Goal: Transaction & Acquisition: Purchase product/service

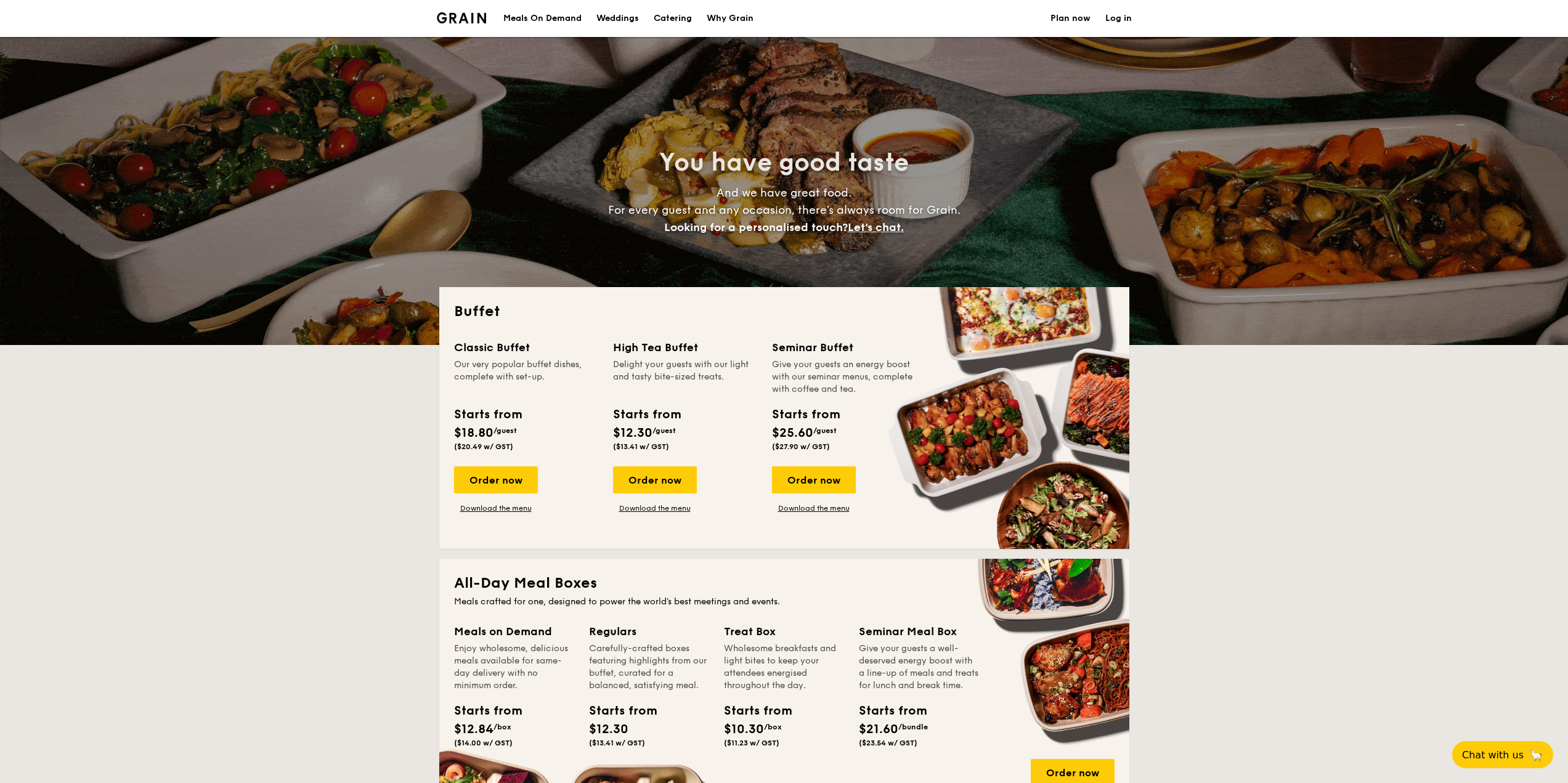
select select
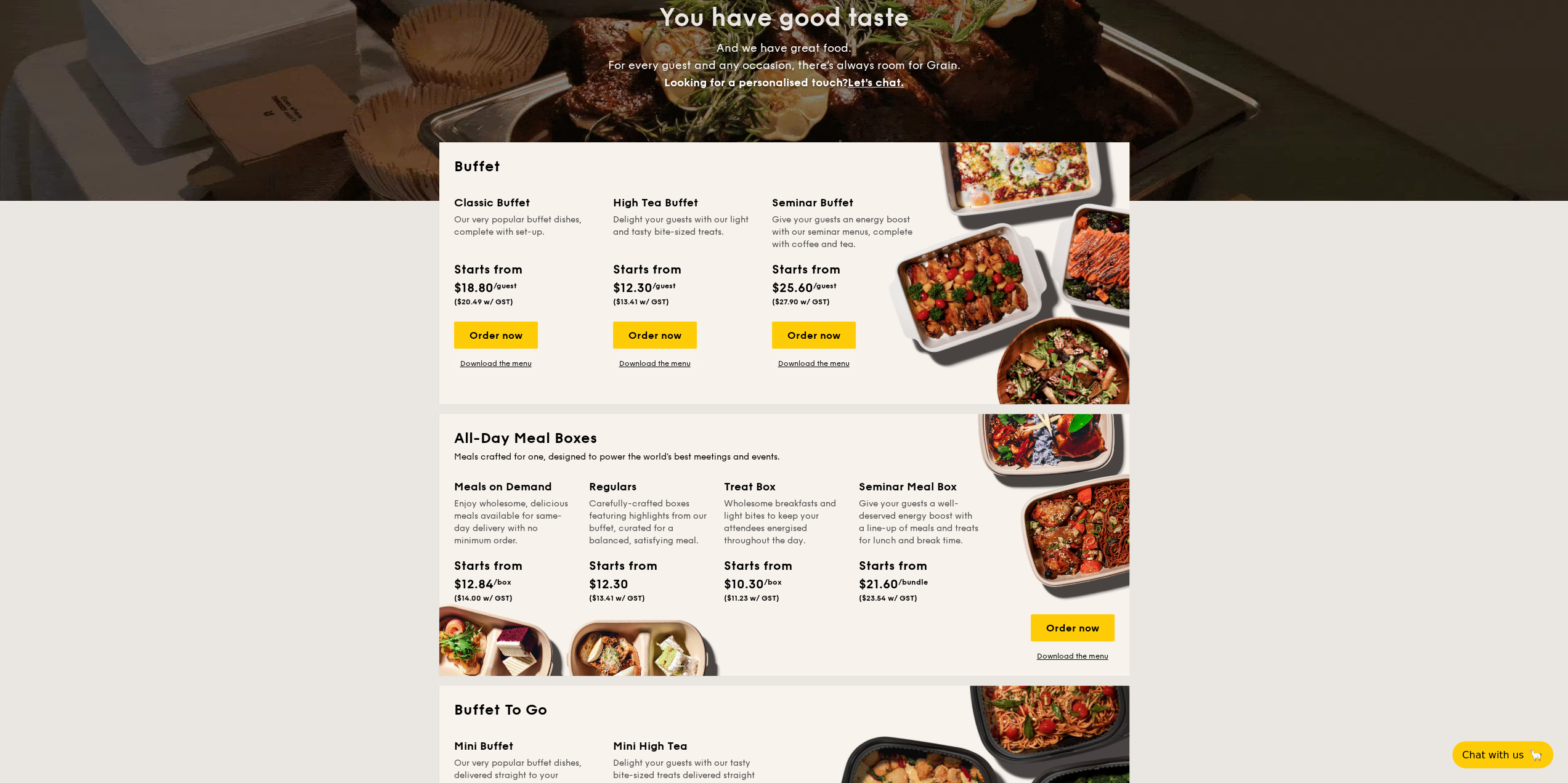
scroll to position [247, 0]
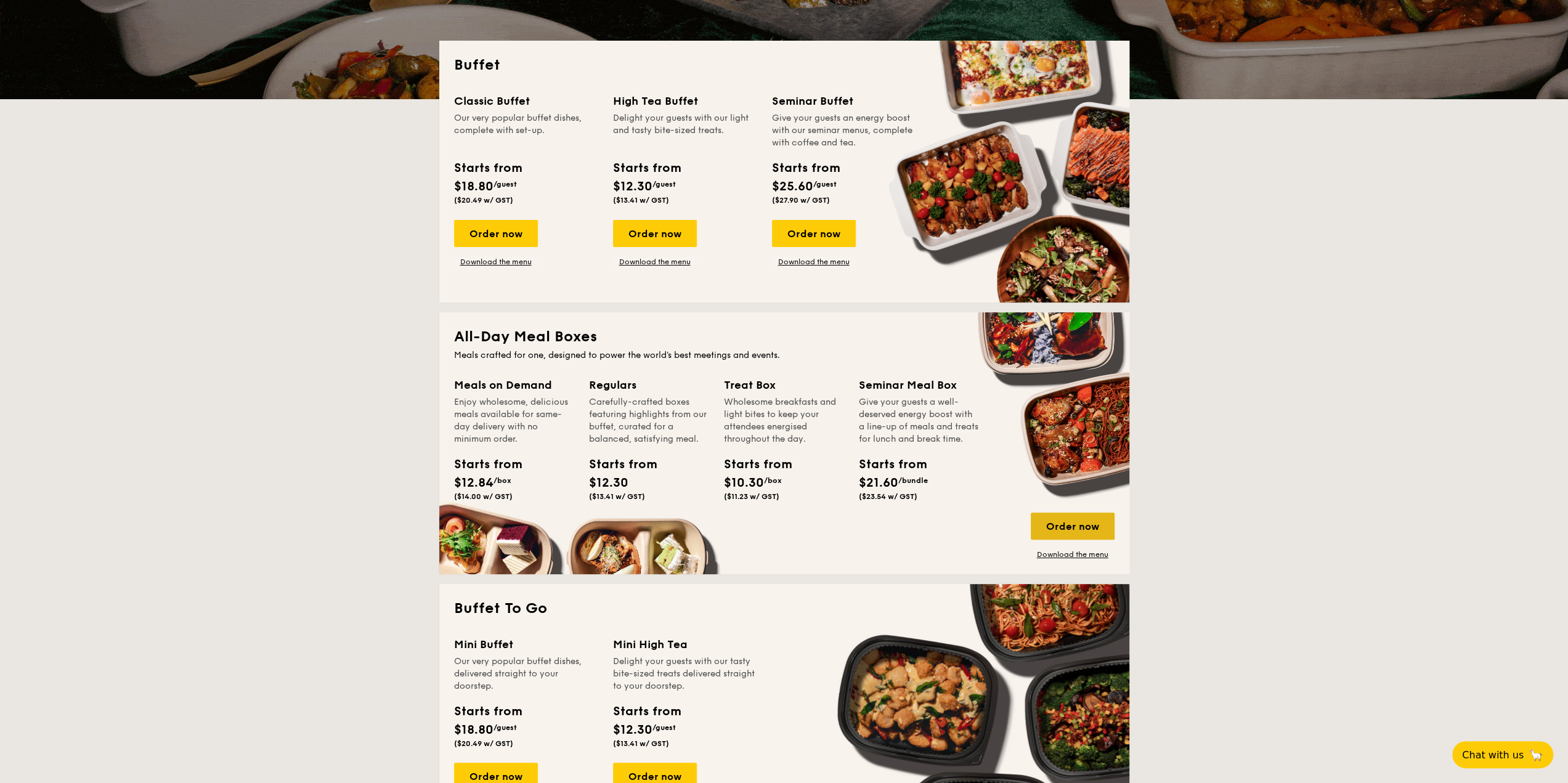
click at [1060, 527] on div "Order now" at bounding box center [1072, 527] width 84 height 27
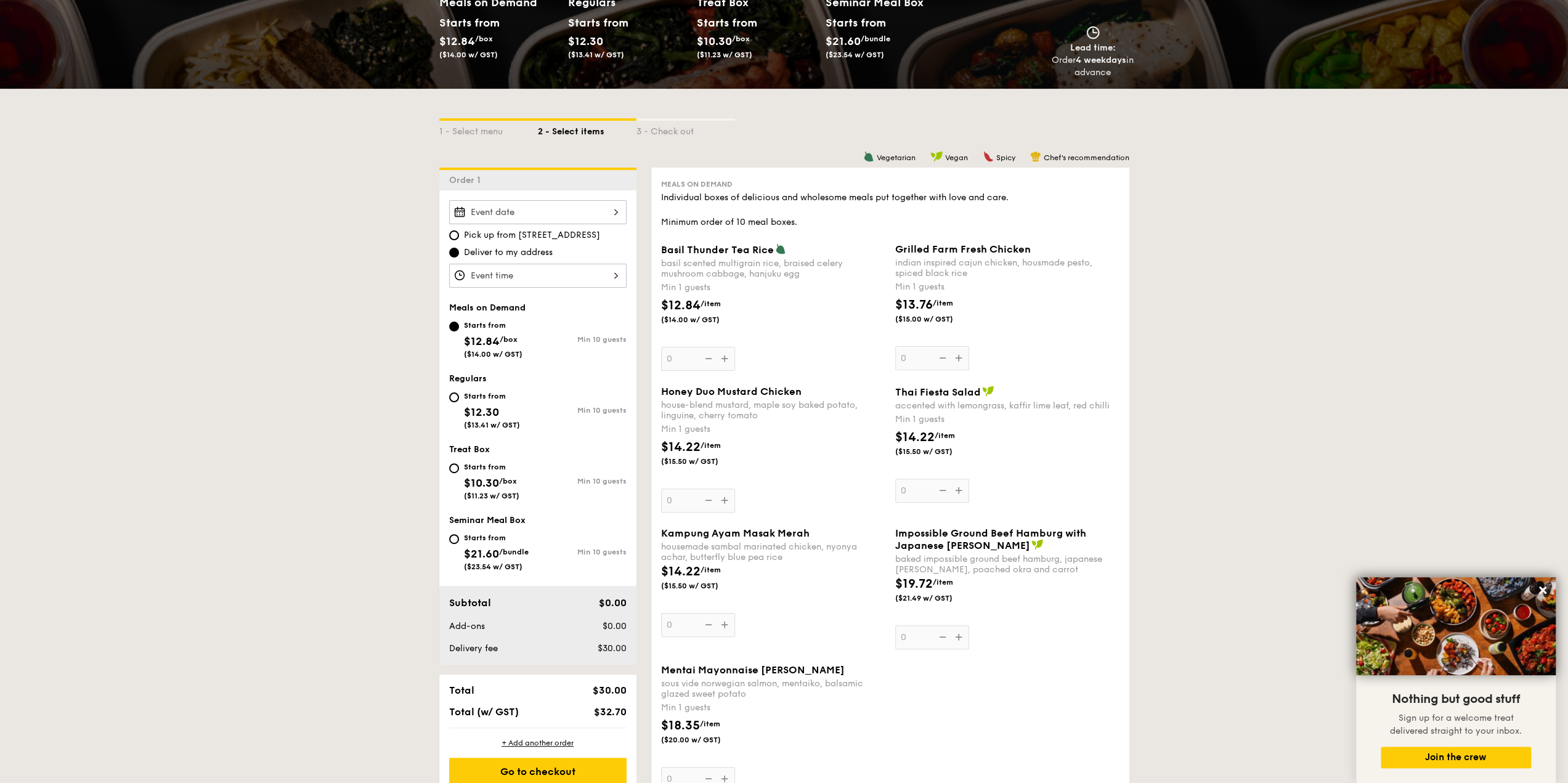
scroll to position [185, 0]
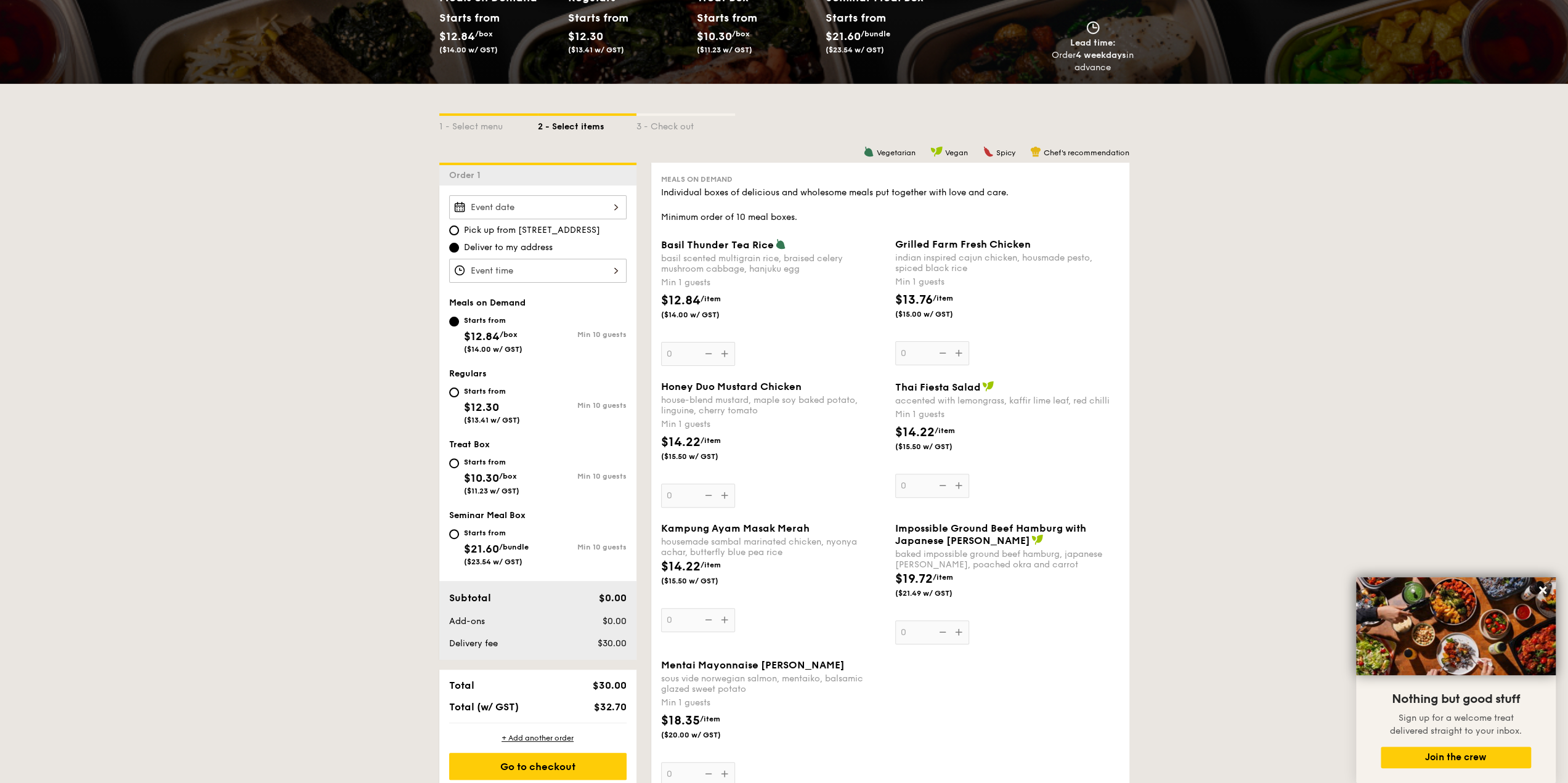
click at [581, 271] on div at bounding box center [538, 271] width 177 height 24
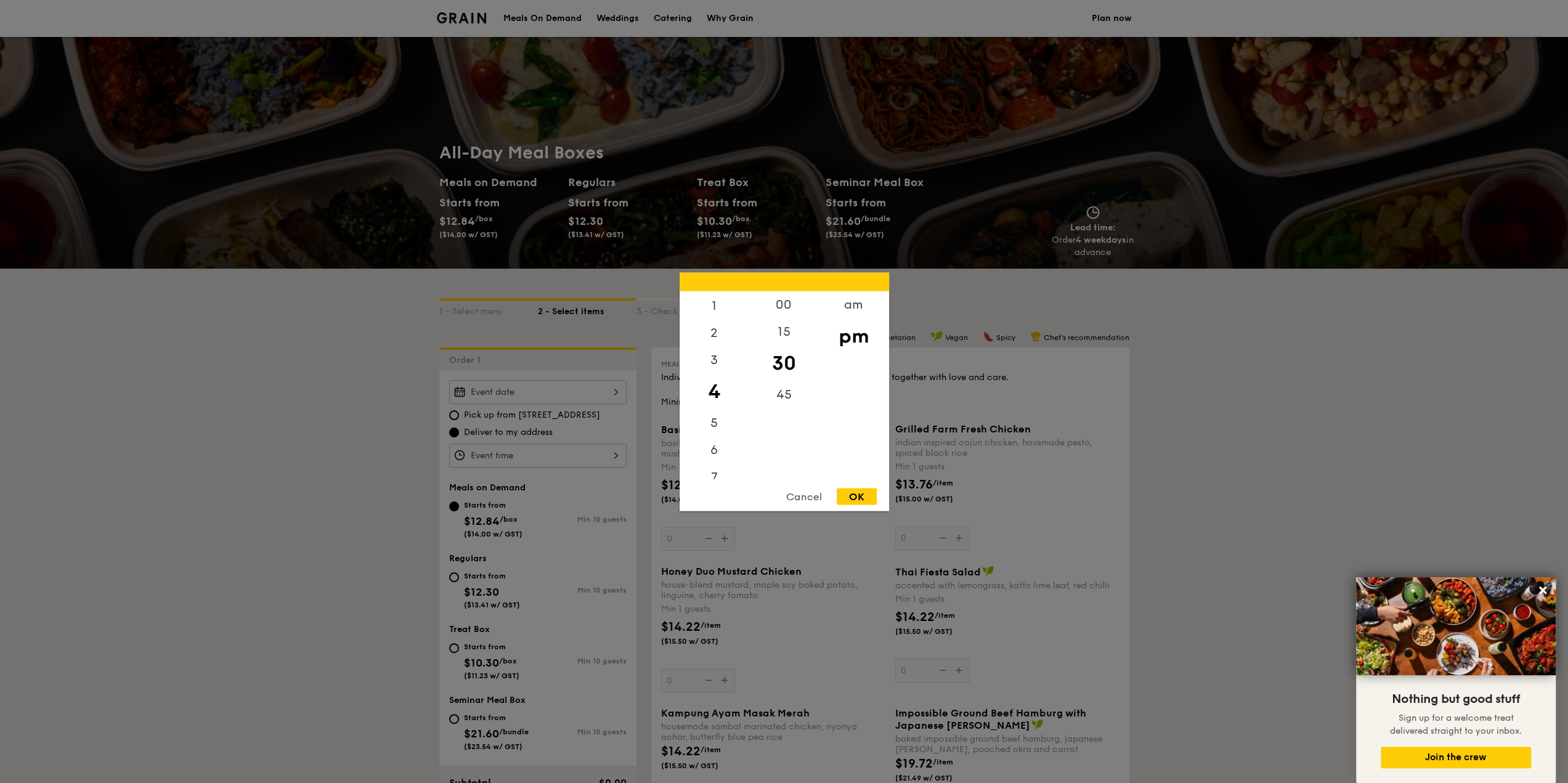
scroll to position [0, 0]
click at [315, 501] on div at bounding box center [784, 391] width 1568 height 783
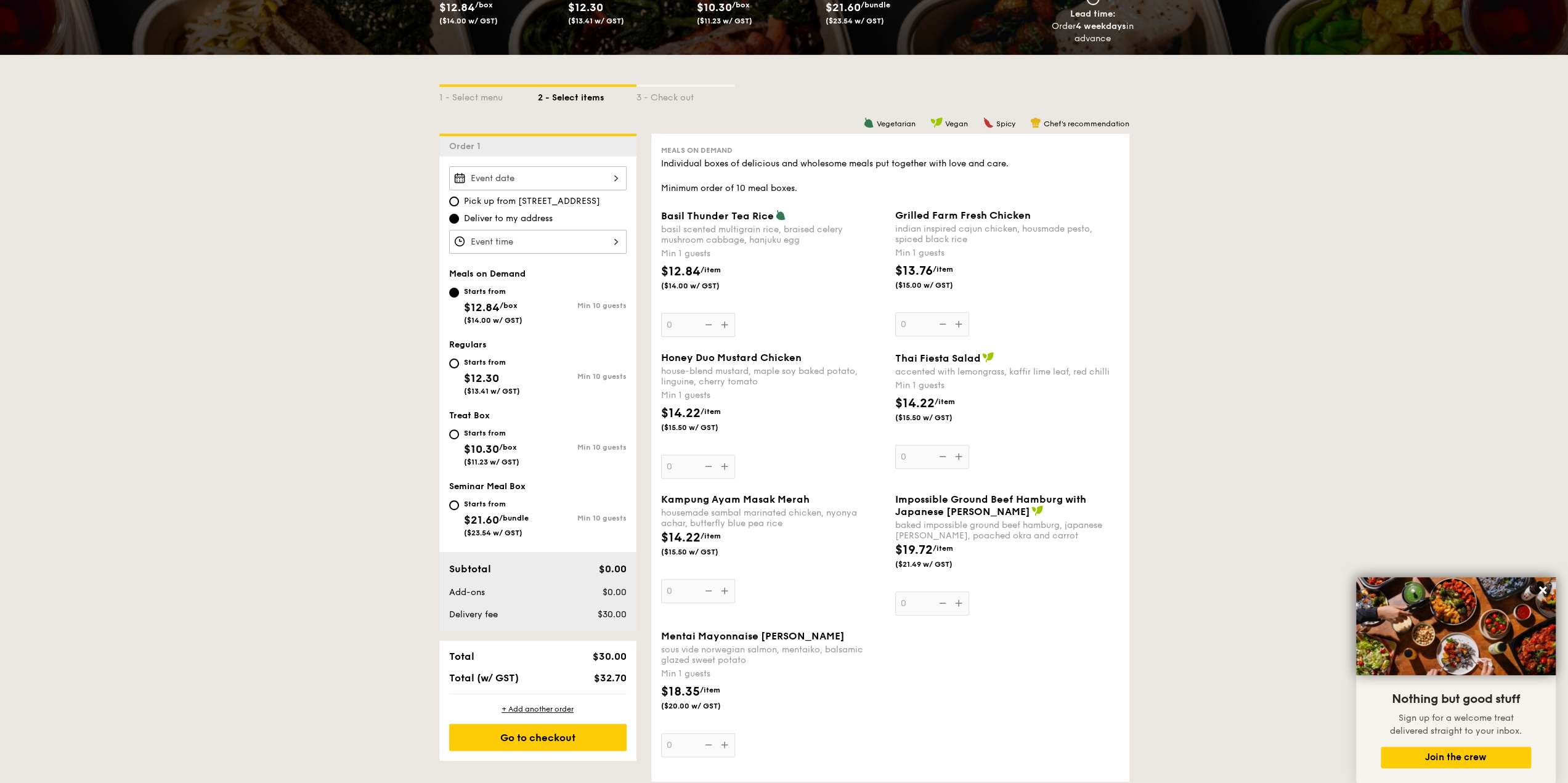
scroll to position [247, 0]
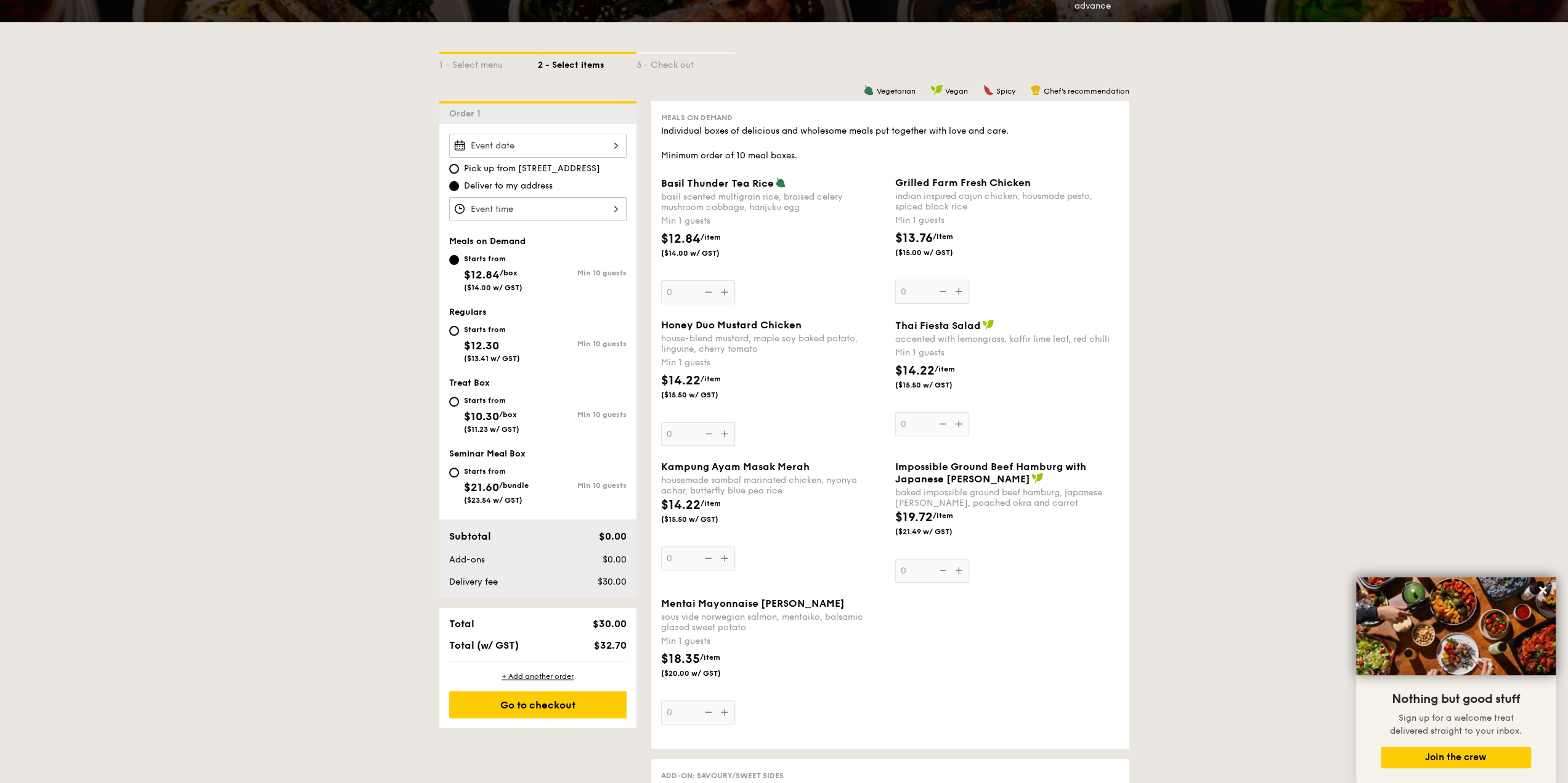
click at [568, 172] on span "Pick up from [STREET_ADDRESS]" at bounding box center [532, 168] width 136 height 12
click at [459, 172] on input "Pick up from [STREET_ADDRESS]" at bounding box center [454, 168] width 10 height 10
radio input "true"
click at [526, 184] on span "Deliver to my address" at bounding box center [508, 186] width 89 height 12
click at [459, 184] on input "Deliver to my address" at bounding box center [454, 186] width 10 height 10
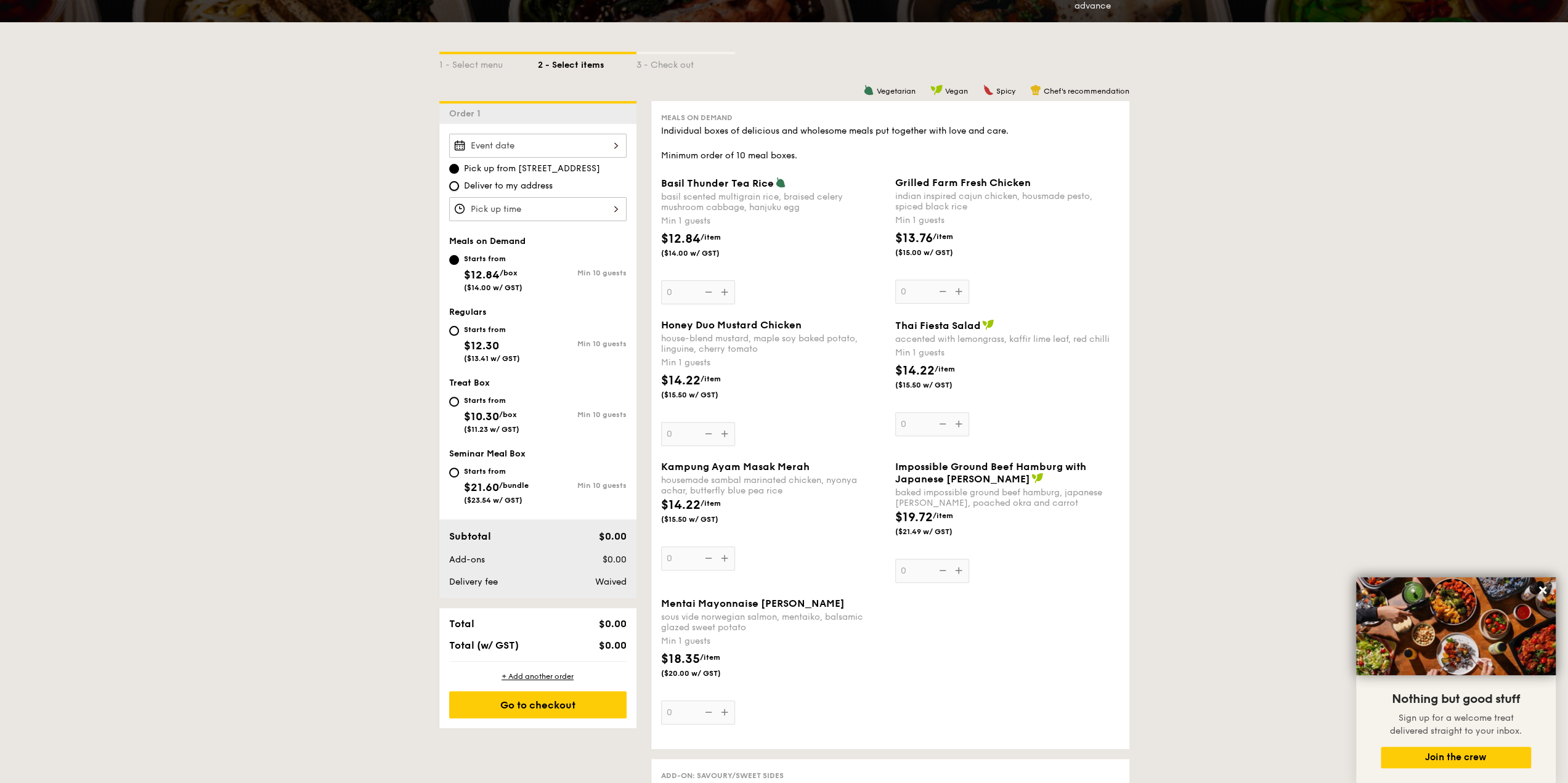
radio input "true"
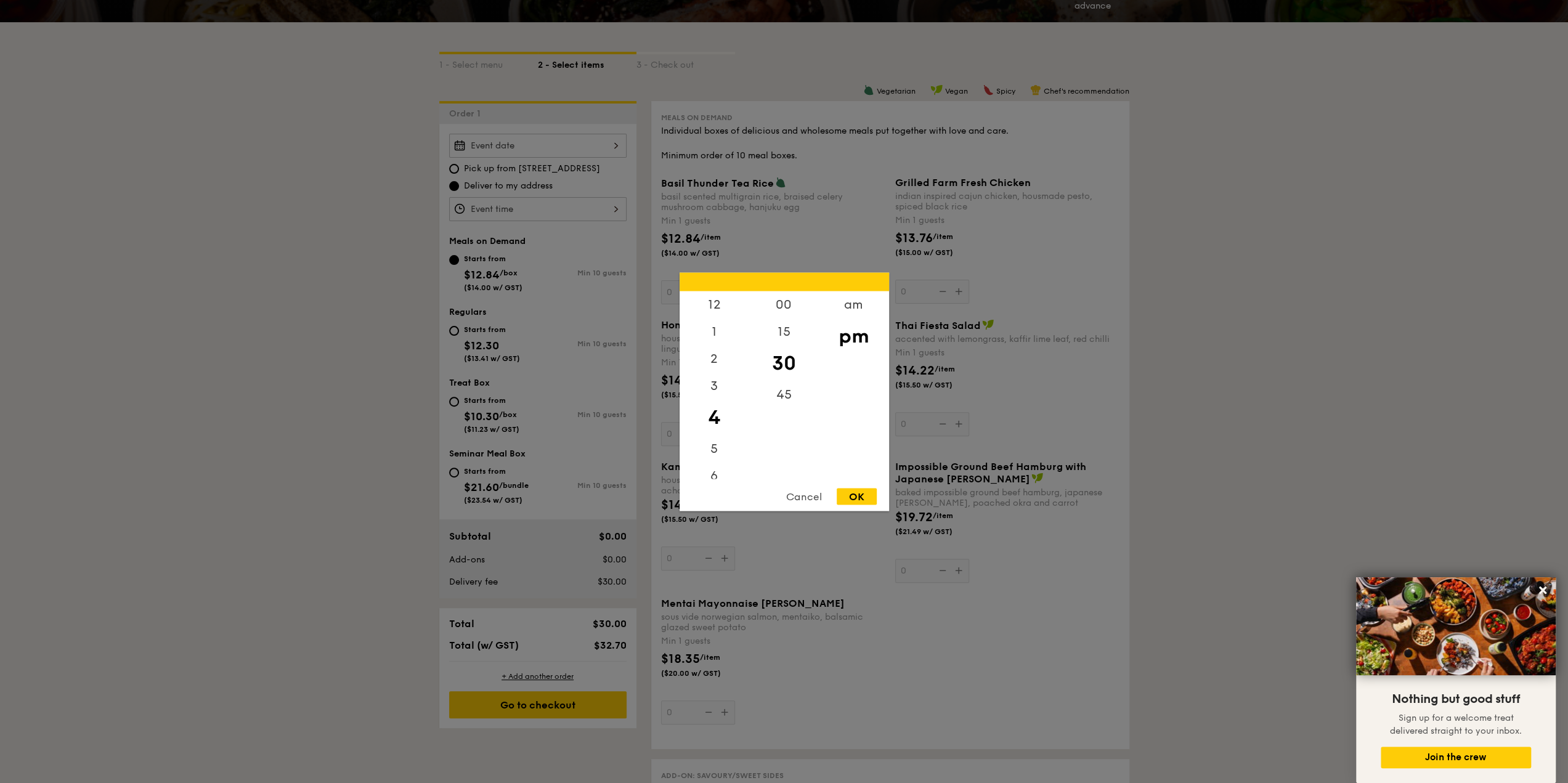
click at [517, 200] on div "12 1 2 3 4 5 6 7 8 9 10 11 00 15 30 45 am pm Cancel OK" at bounding box center [538, 209] width 177 height 24
click at [857, 494] on div "OK" at bounding box center [857, 497] width 40 height 17
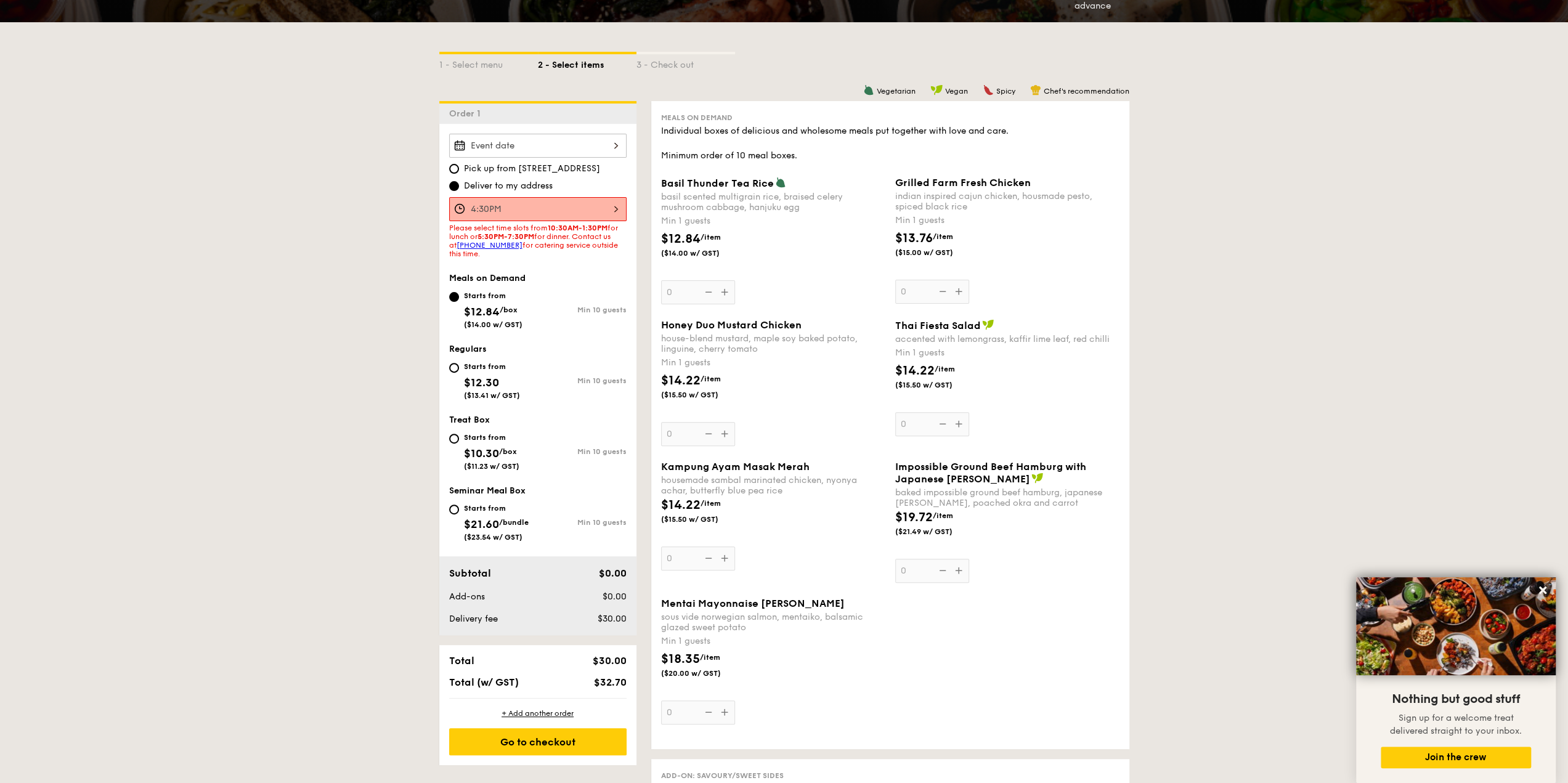
click at [570, 214] on div "4:30PM" at bounding box center [538, 209] width 177 height 24
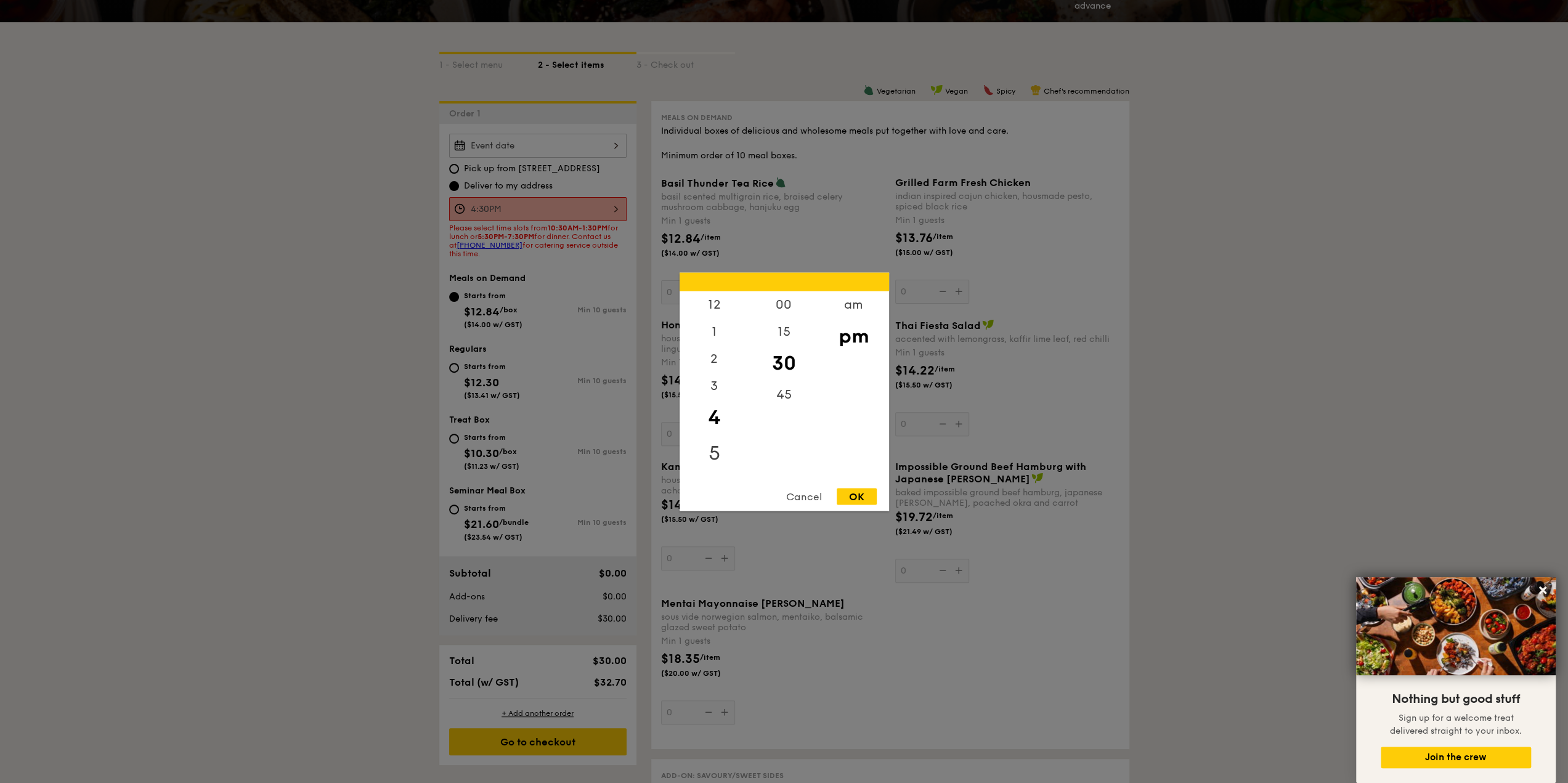
click at [712, 449] on div "5" at bounding box center [715, 453] width 70 height 36
click at [866, 498] on div "OK" at bounding box center [857, 497] width 40 height 17
type input "5:30PM"
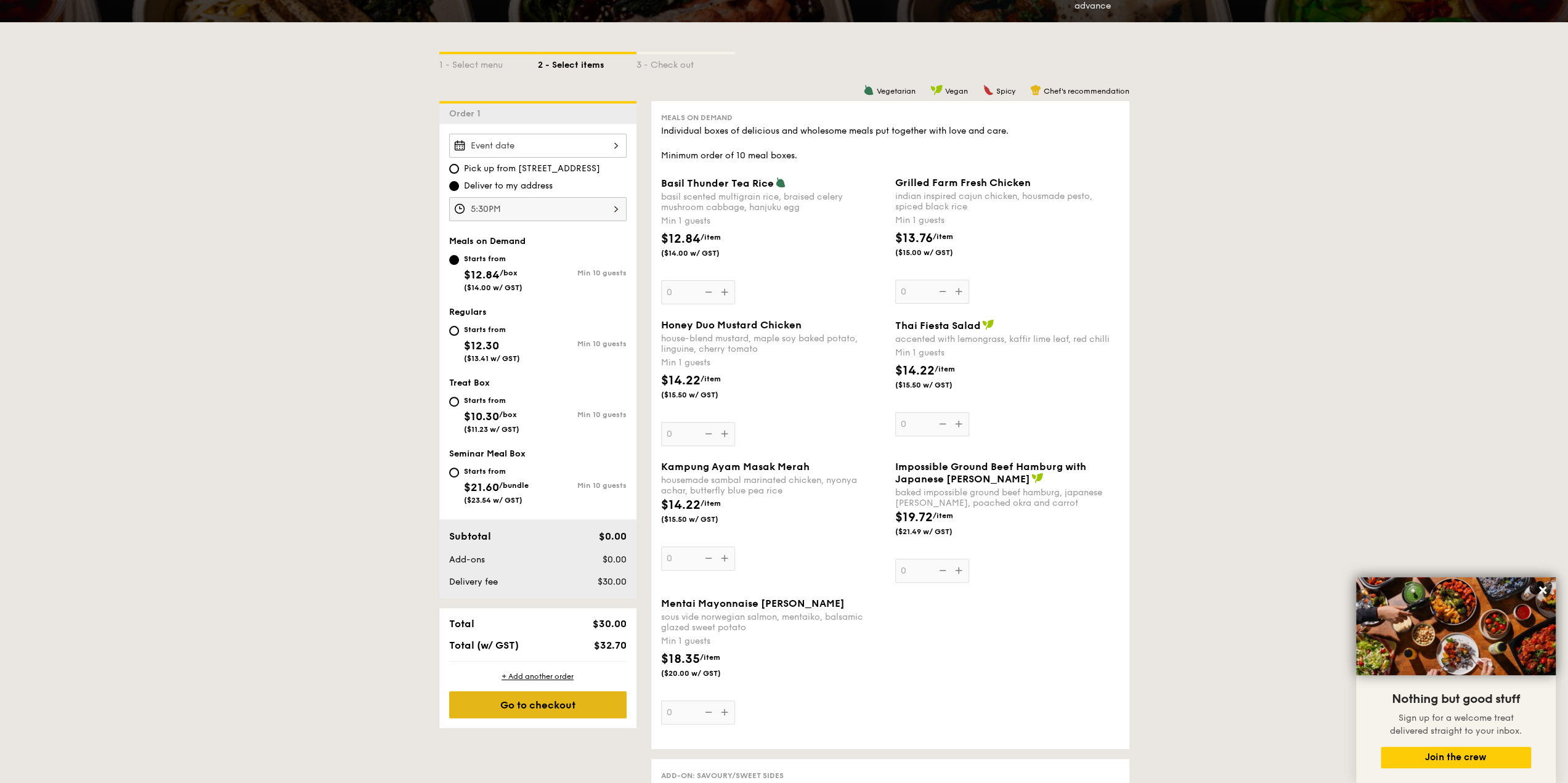
click at [588, 706] on div "Go to checkout" at bounding box center [538, 705] width 177 height 27
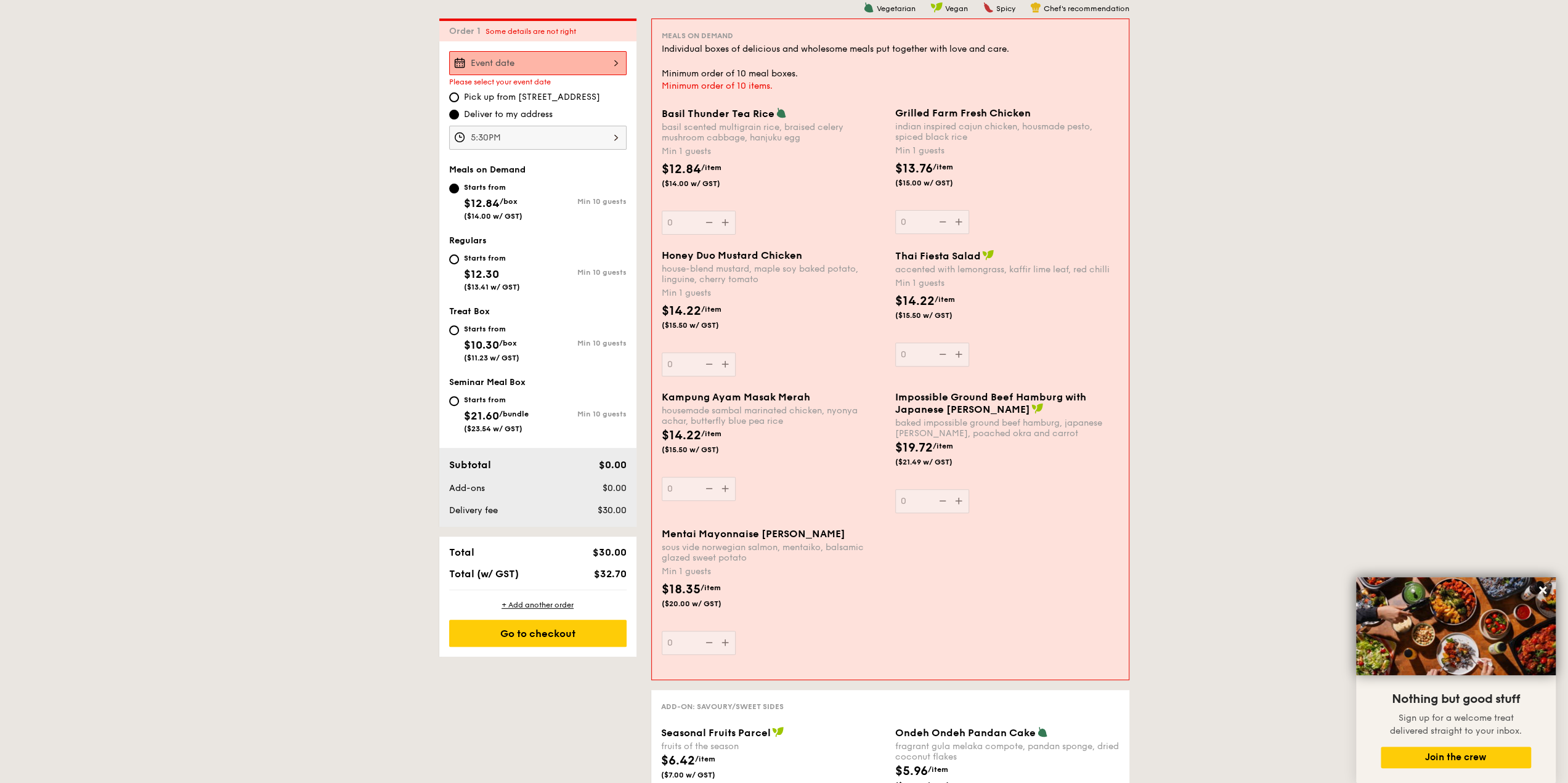
scroll to position [144, 0]
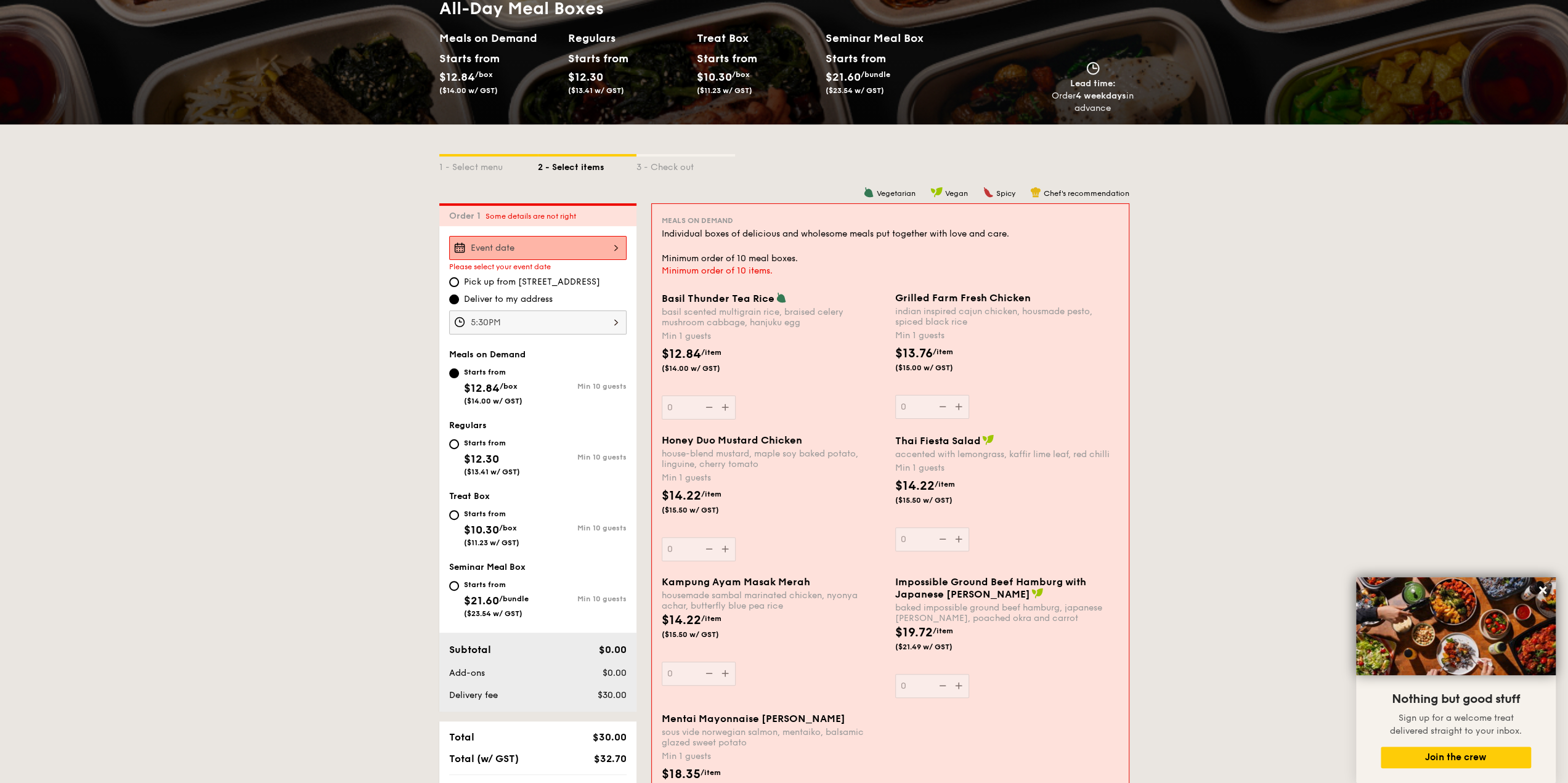
click at [586, 251] on div at bounding box center [538, 247] width 177 height 24
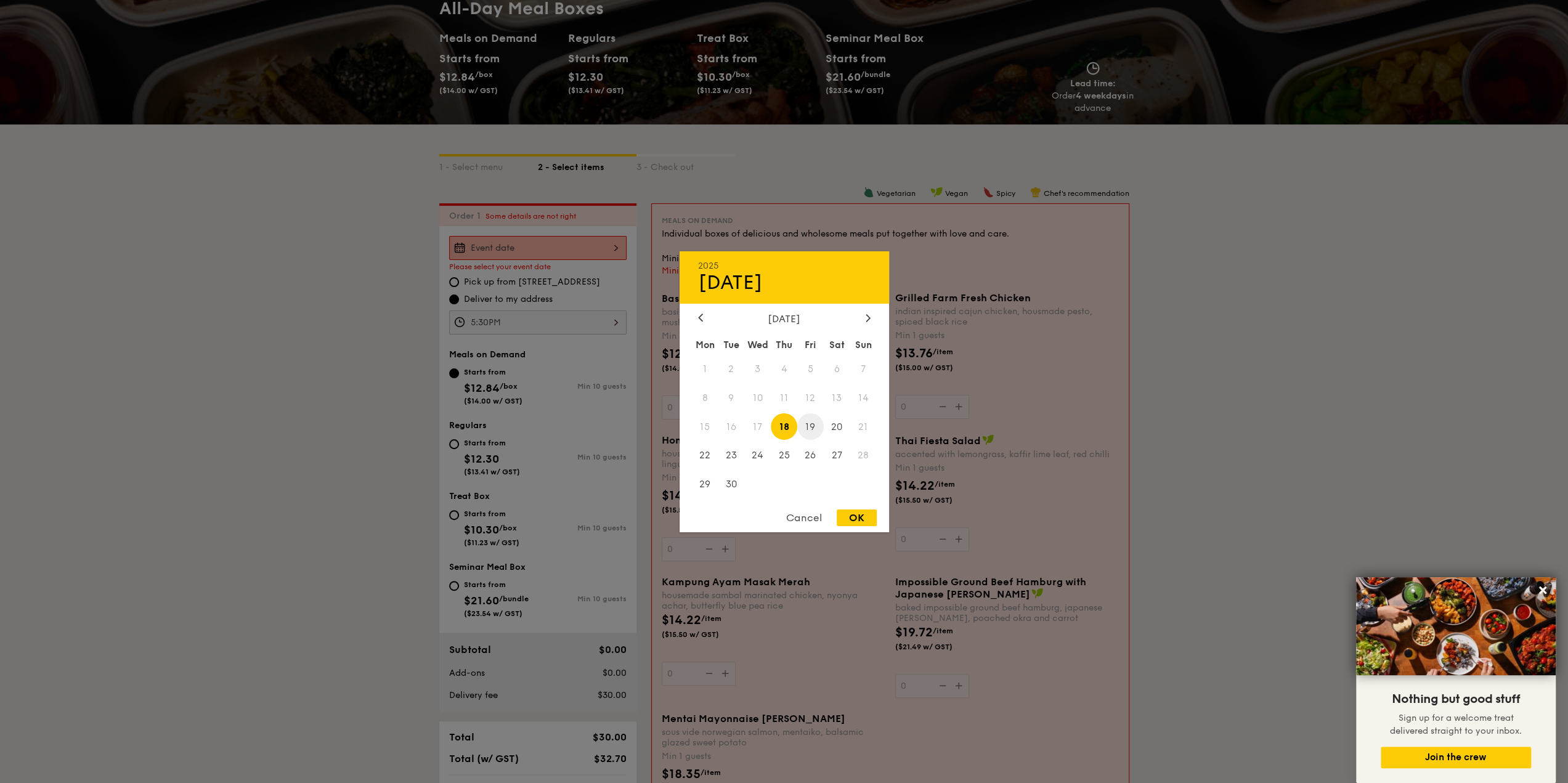
click at [798, 429] on span "19" at bounding box center [810, 426] width 27 height 27
click at [858, 514] on div "OK" at bounding box center [857, 518] width 40 height 17
type input "[DATE]"
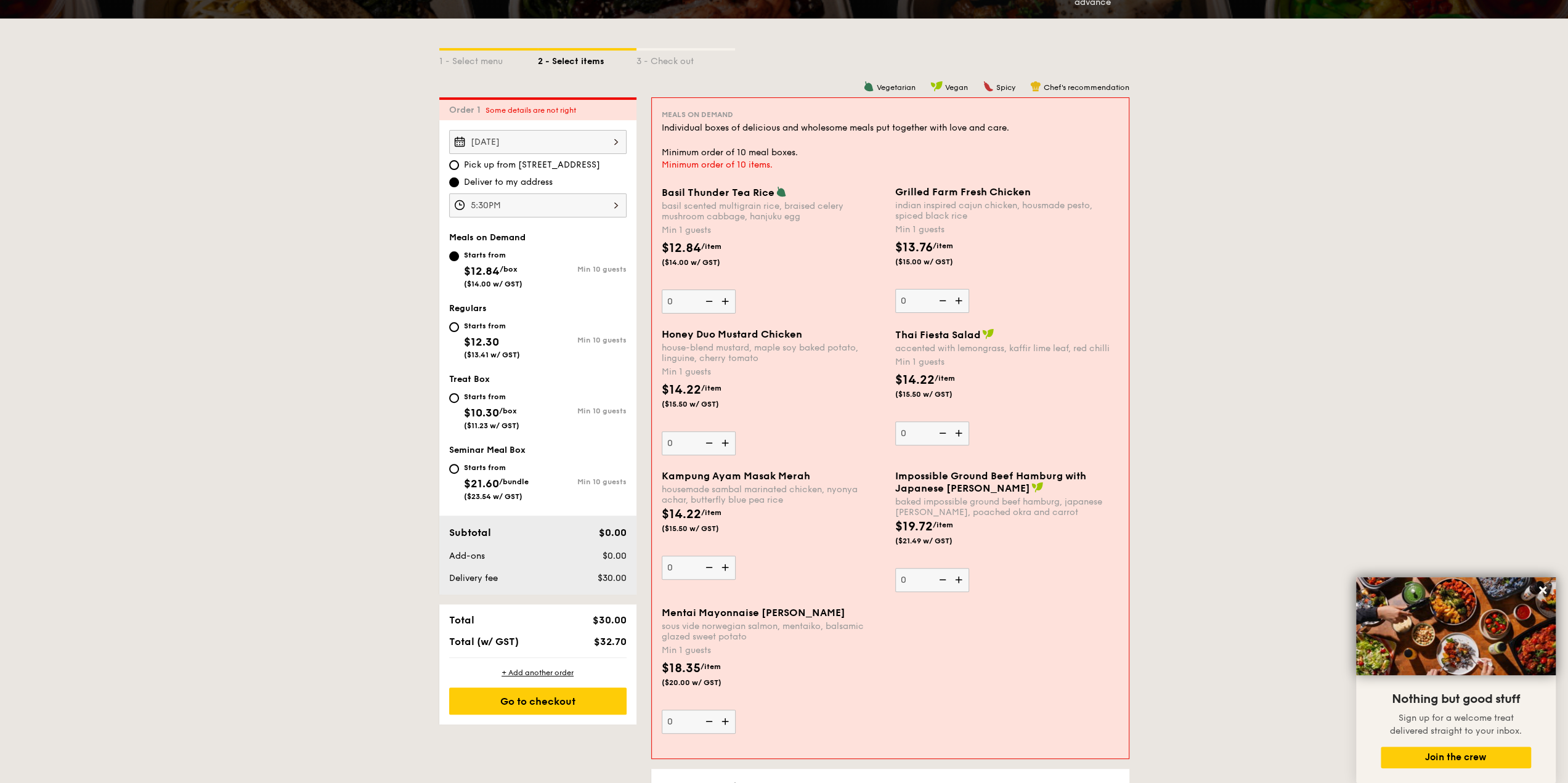
scroll to position [206, 0]
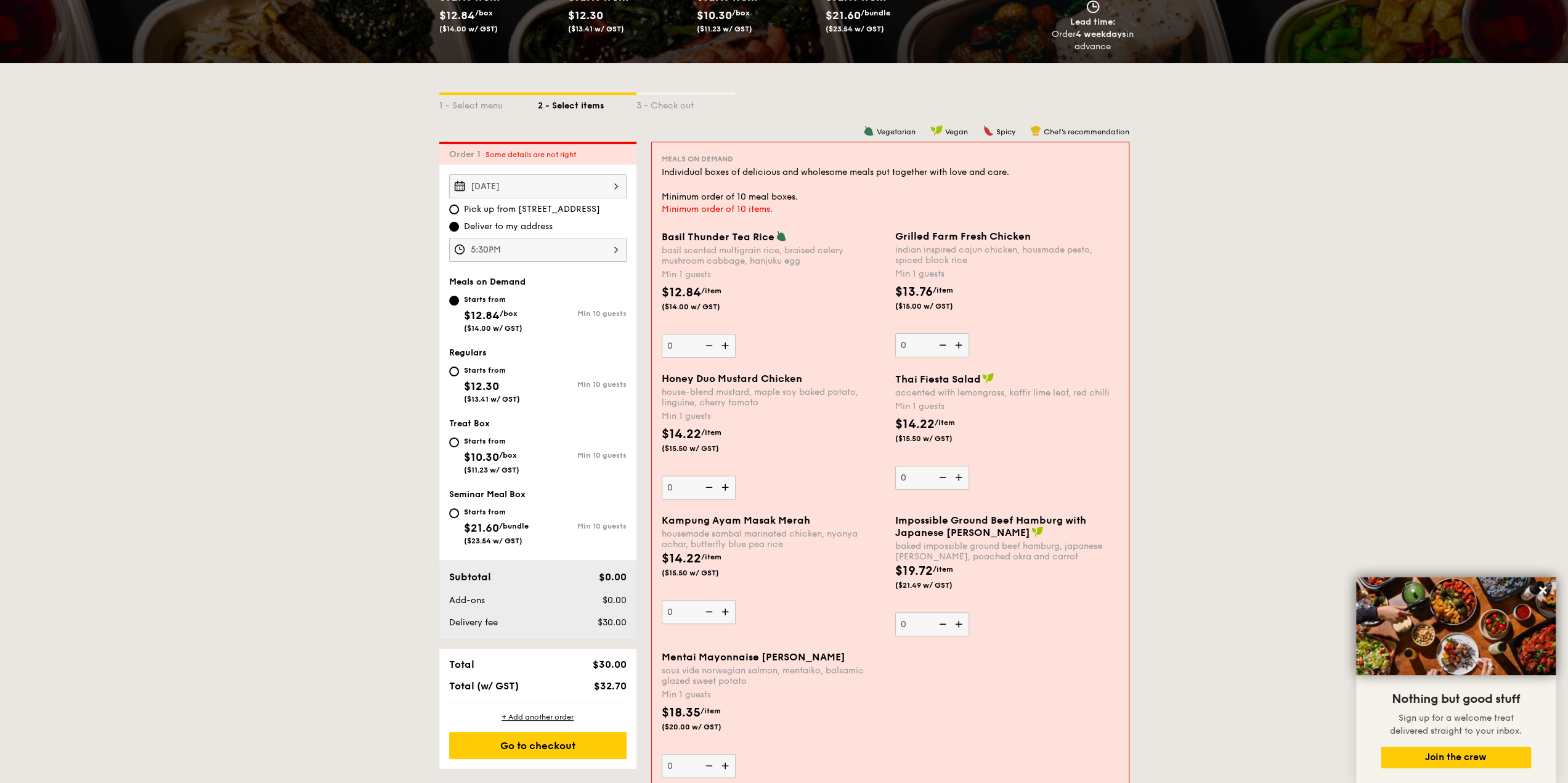
click at [728, 346] on img at bounding box center [726, 346] width 19 height 23
click at [728, 346] on input "0" at bounding box center [699, 346] width 74 height 24
type input "1"
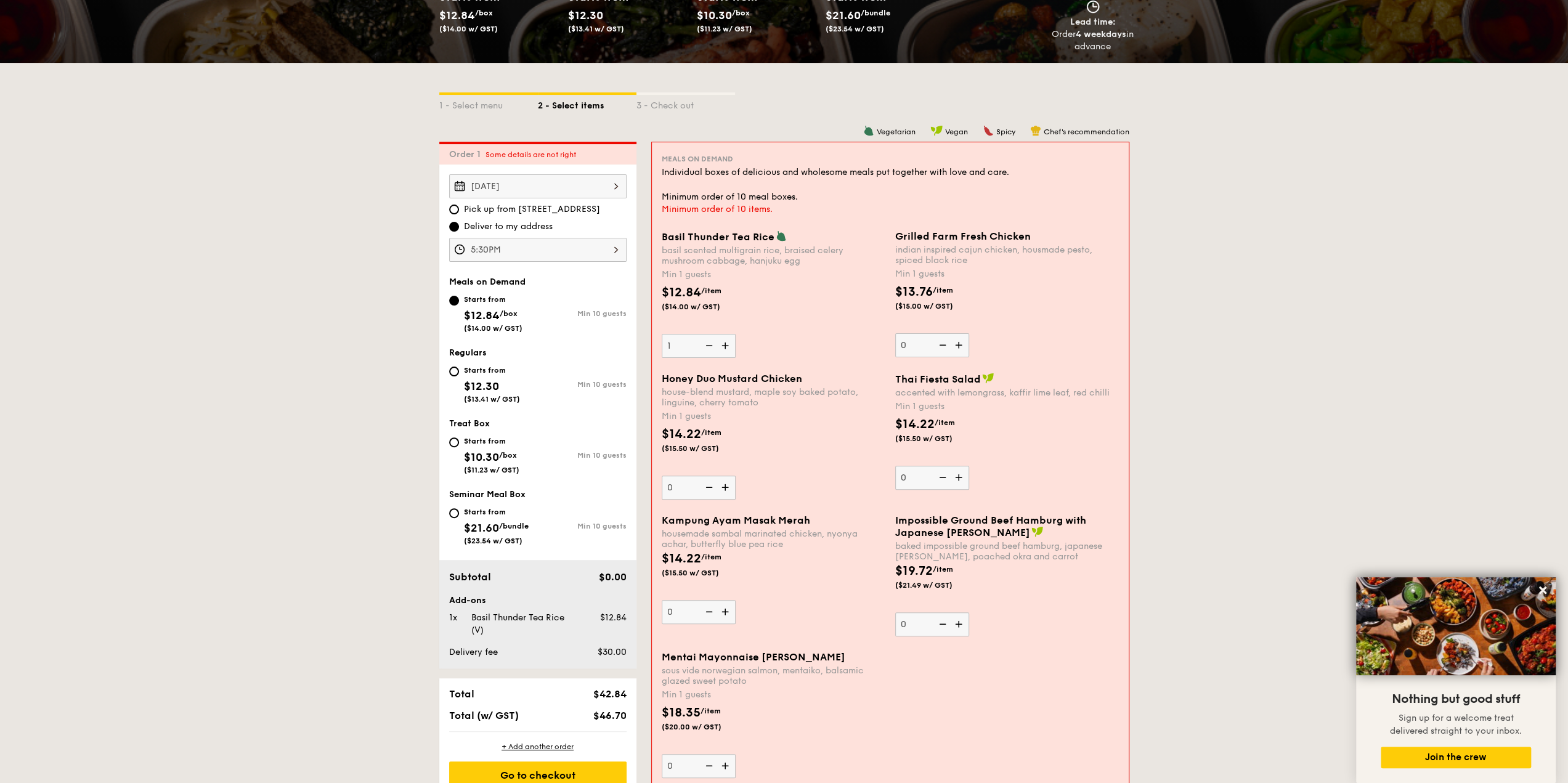
click at [728, 491] on img at bounding box center [726, 488] width 19 height 23
click at [728, 491] on input "0" at bounding box center [699, 488] width 74 height 24
type input "1"
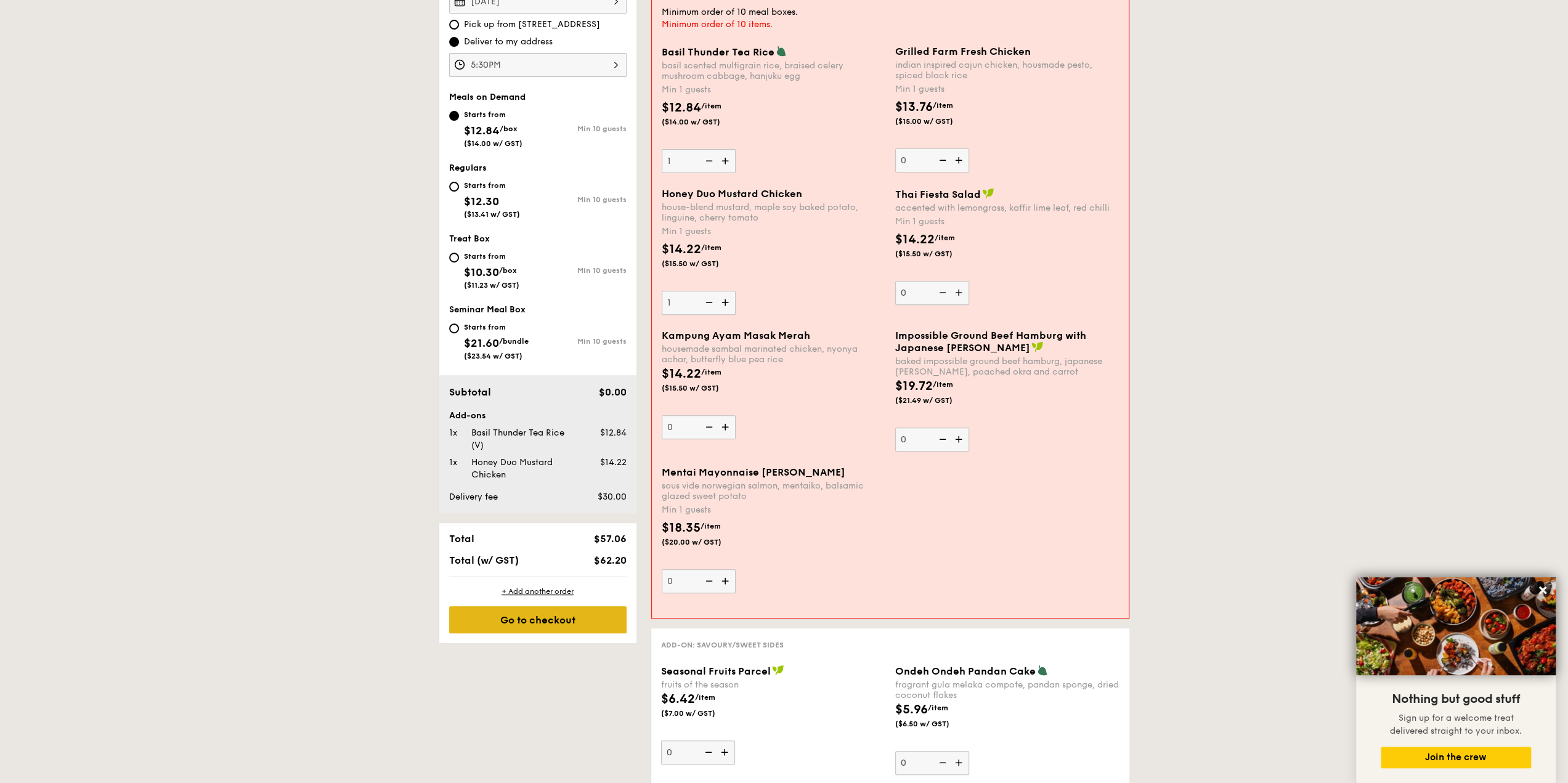
click at [613, 616] on div "Go to checkout" at bounding box center [538, 620] width 177 height 27
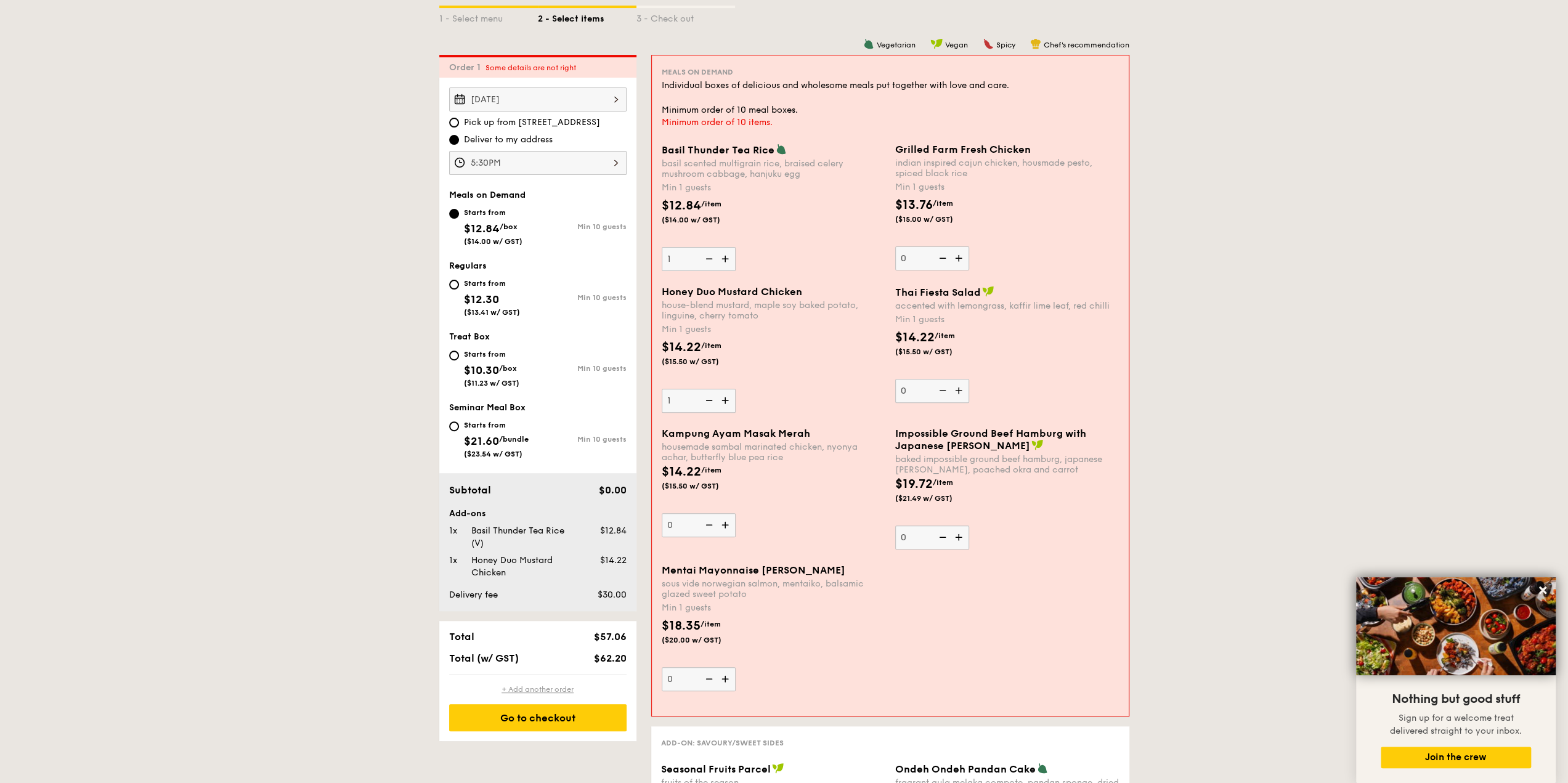
scroll to position [182, 0]
